Goal: Task Accomplishment & Management: Complete application form

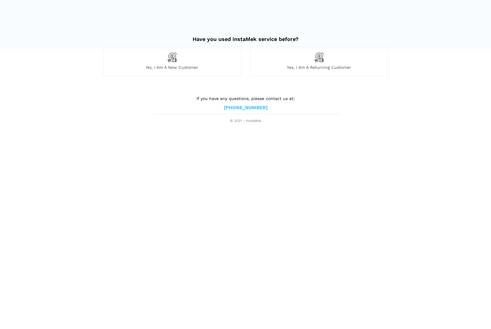
click at [321, 57] on img at bounding box center [319, 57] width 10 height 10
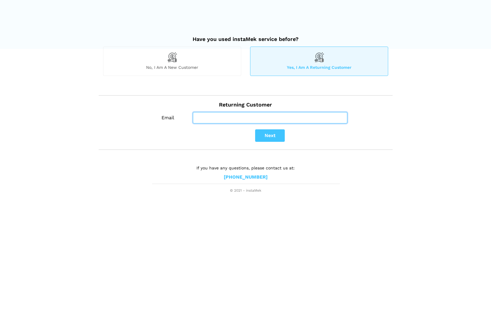
click at [217, 117] on input "Email" at bounding box center [270, 117] width 154 height 11
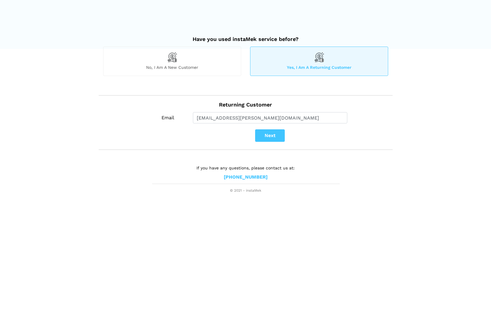
click at [276, 136] on button "Next" at bounding box center [270, 135] width 30 height 12
click at [285, 6] on button "×" at bounding box center [286, 7] width 4 height 8
click at [271, 132] on button "Next" at bounding box center [270, 135] width 30 height 12
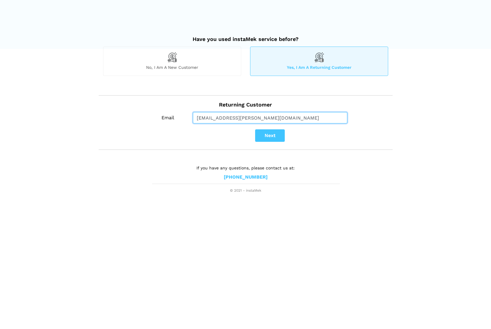
drag, startPoint x: 247, startPoint y: 118, endPoint x: 187, endPoint y: 118, distance: 59.9
click at [187, 118] on div "Email [EMAIL_ADDRESS][PERSON_NAME][DOMAIN_NAME]" at bounding box center [270, 117] width 245 height 11
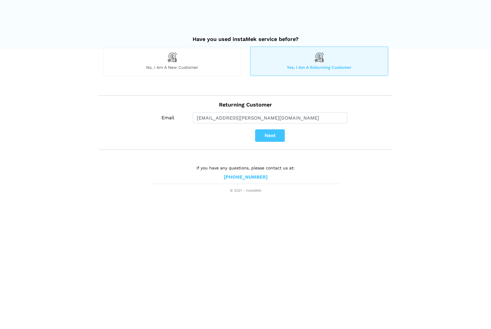
click at [272, 131] on button "Next" at bounding box center [270, 135] width 30 height 12
click at [286, 7] on button "×" at bounding box center [286, 7] width 4 height 8
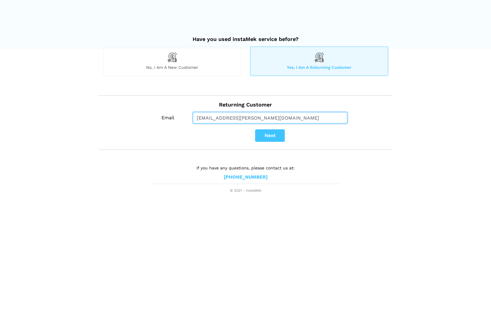
drag, startPoint x: 250, startPoint y: 117, endPoint x: 178, endPoint y: 120, distance: 71.5
click at [178, 120] on div "Email [EMAIL_ADDRESS][PERSON_NAME][DOMAIN_NAME]" at bounding box center [270, 117] width 245 height 11
type input "richardphoto"
type input "[EMAIL_ADDRESS][DOMAIN_NAME]"
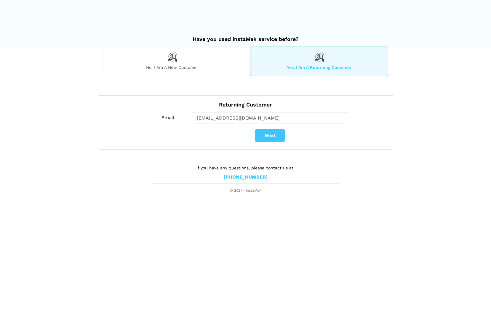
click at [269, 135] on button "Next" at bounding box center [270, 135] width 30 height 12
click at [175, 59] on img at bounding box center [172, 57] width 10 height 10
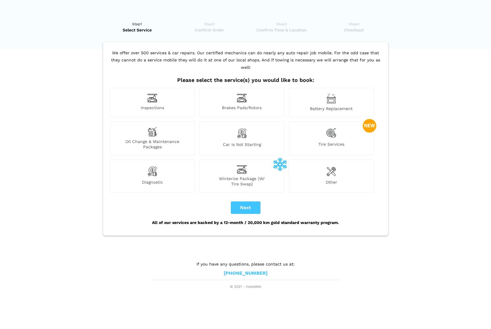
click at [150, 165] on img at bounding box center [152, 171] width 10 height 12
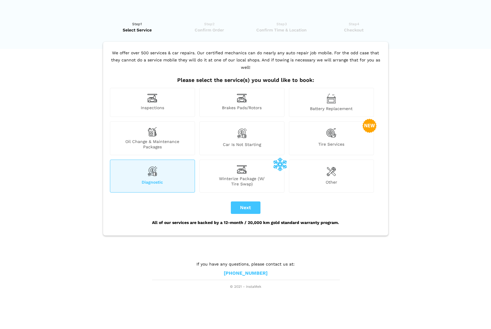
click at [242, 201] on button "Next" at bounding box center [246, 207] width 30 height 12
checkbox input "true"
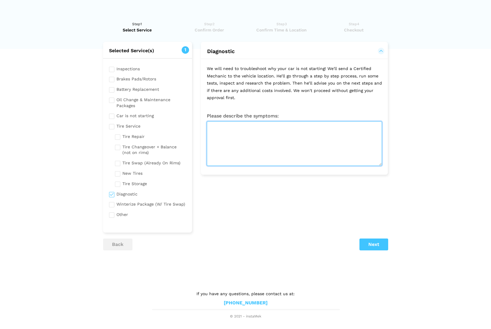
click at [224, 126] on textarea at bounding box center [294, 143] width 175 height 44
type textarea "w"
type textarea "engine will not run but turns over. most likely timing belt break"
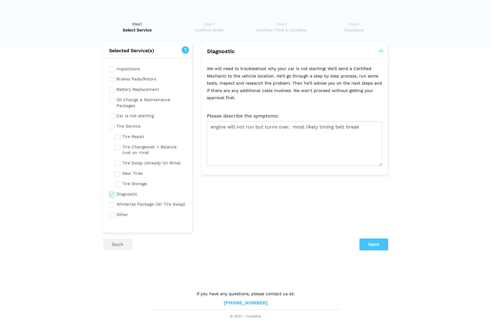
click at [376, 239] on button "Next" at bounding box center [374, 244] width 29 height 12
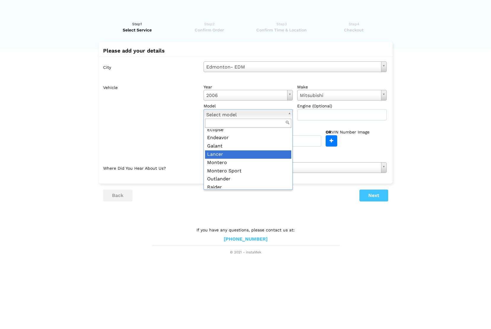
scroll to position [13, 0]
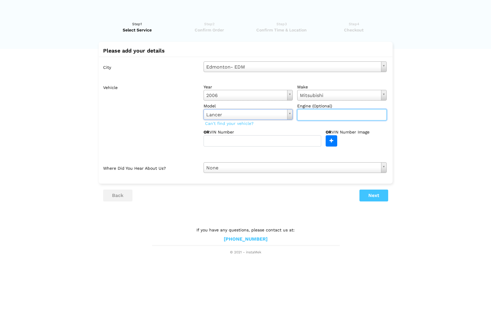
click at [314, 113] on input "text" at bounding box center [342, 114] width 90 height 11
type input "2.0"
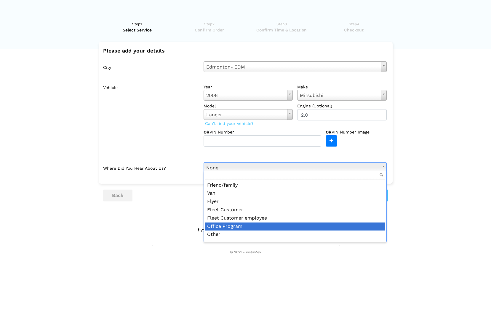
scroll to position [46, 0]
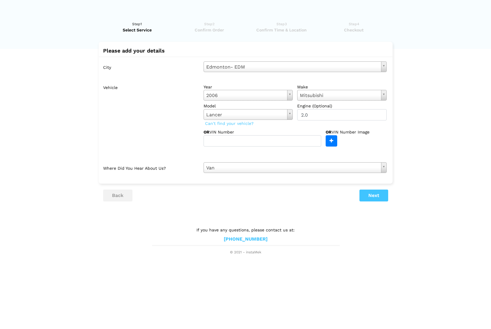
click at [383, 189] on button "Next" at bounding box center [374, 195] width 29 height 12
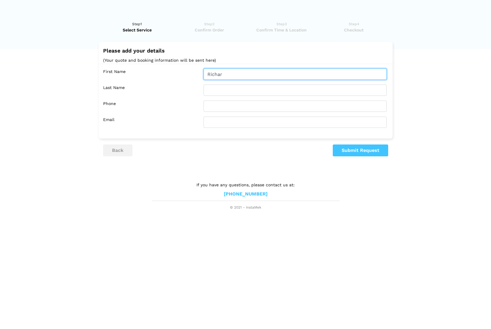
type input "[PERSON_NAME]"
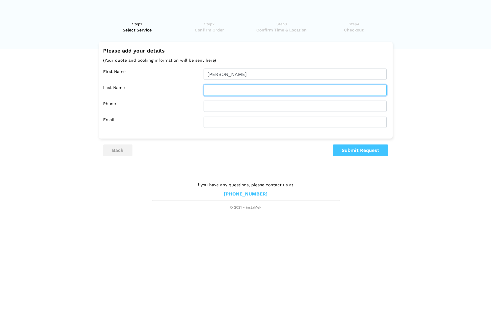
type input "Jervis"
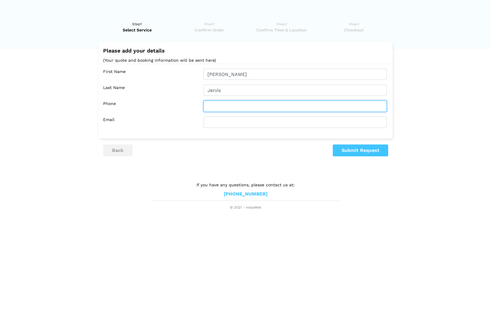
type input "7804443900"
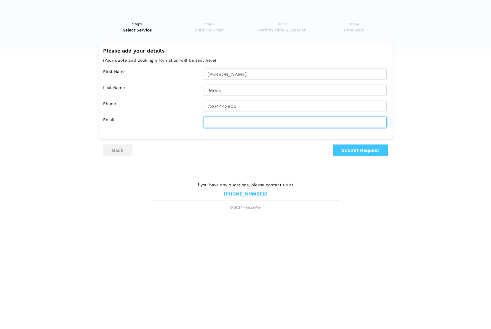
type input "[EMAIL_ADDRESS][DOMAIN_NAME]"
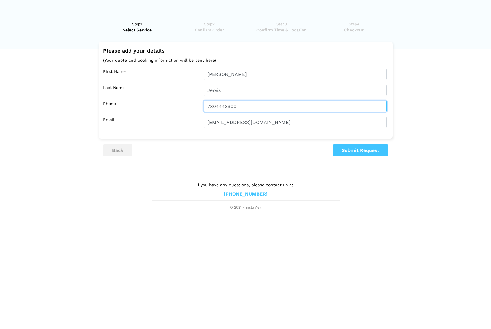
drag, startPoint x: 246, startPoint y: 108, endPoint x: 182, endPoint y: 104, distance: 63.6
click at [182, 104] on div "Phone 7804443900" at bounding box center [247, 105] width 288 height 11
type input "[PHONE_NUMBER]"
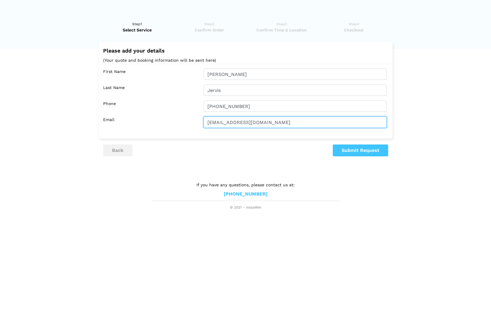
drag, startPoint x: 271, startPoint y: 122, endPoint x: 181, endPoint y: 122, distance: 90.4
click at [181, 122] on div "Email [EMAIL_ADDRESS][DOMAIN_NAME]" at bounding box center [247, 121] width 288 height 11
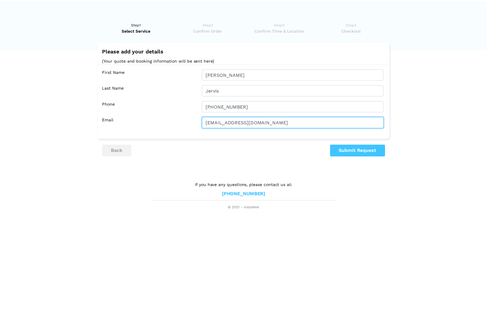
scroll to position [0, 0]
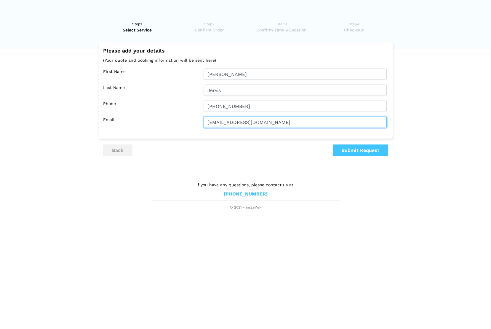
type input "[EMAIL_ADDRESS][DOMAIN_NAME]"
click at [363, 148] on button "Submit Request" at bounding box center [360, 150] width 55 height 12
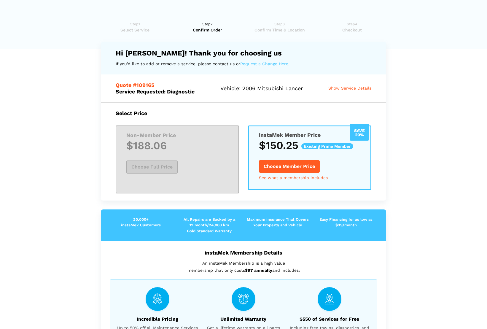
click at [290, 166] on button "Choose Member Price" at bounding box center [289, 166] width 61 height 12
